Goal: Information Seeking & Learning: Check status

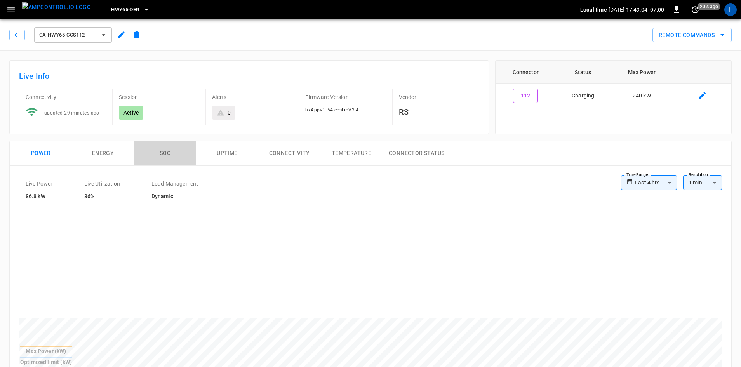
click at [164, 152] on button "SOC" at bounding box center [165, 153] width 62 height 25
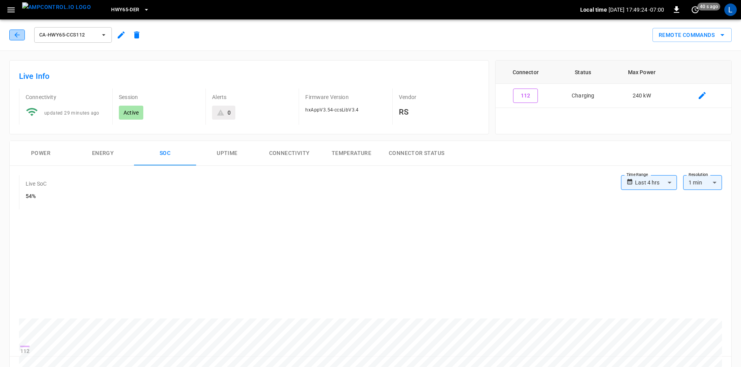
click at [14, 32] on icon "button" at bounding box center [17, 35] width 8 height 8
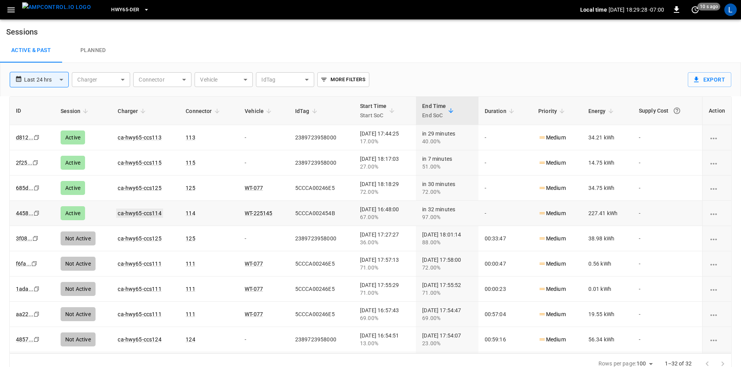
click at [137, 213] on link "ca-hwy65-ccs114" at bounding box center [139, 213] width 47 height 9
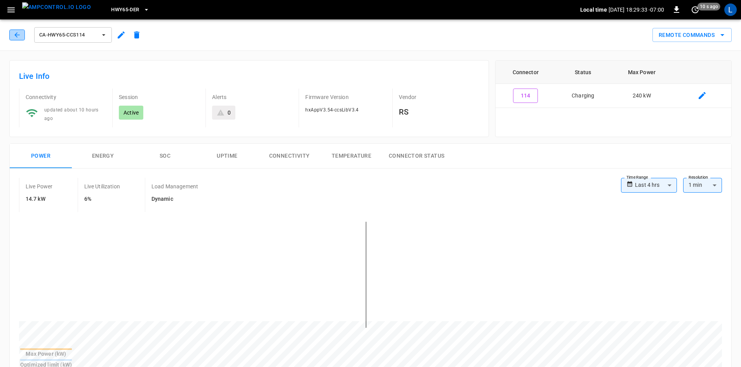
click at [17, 33] on icon "button" at bounding box center [17, 35] width 8 height 8
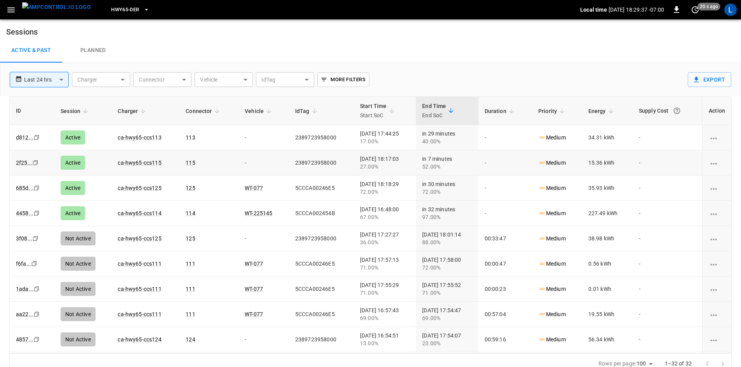
click at [139, 167] on td "ca-hwy65-ccs115" at bounding box center [146, 162] width 68 height 25
click at [139, 164] on link "ca-hwy65-ccs115" at bounding box center [139, 162] width 47 height 9
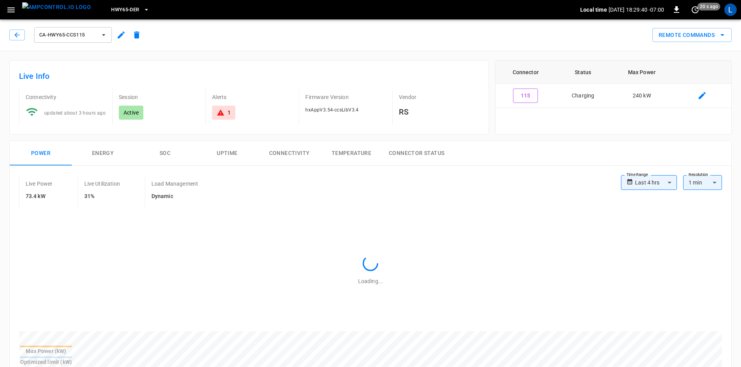
click at [160, 151] on button "SOC" at bounding box center [165, 153] width 62 height 25
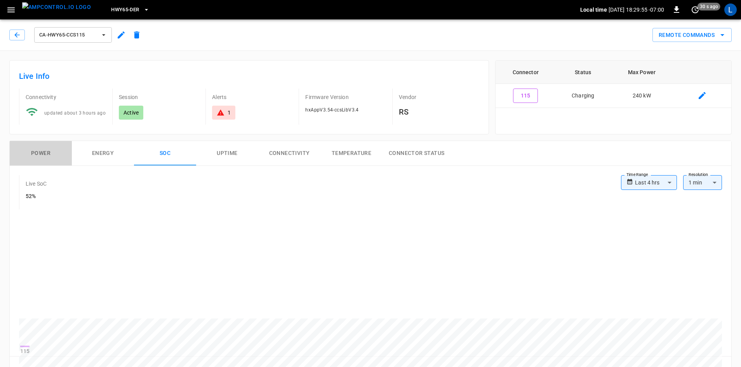
click at [52, 155] on button "Power" at bounding box center [41, 153] width 62 height 25
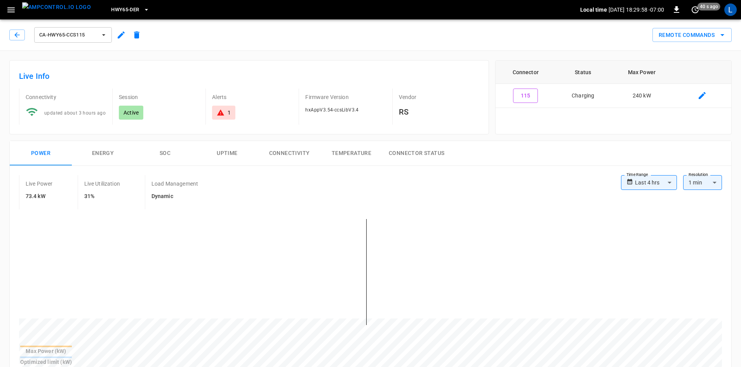
click at [164, 155] on button "SOC" at bounding box center [165, 153] width 62 height 25
